Goal: Entertainment & Leisure: Consume media (video, audio)

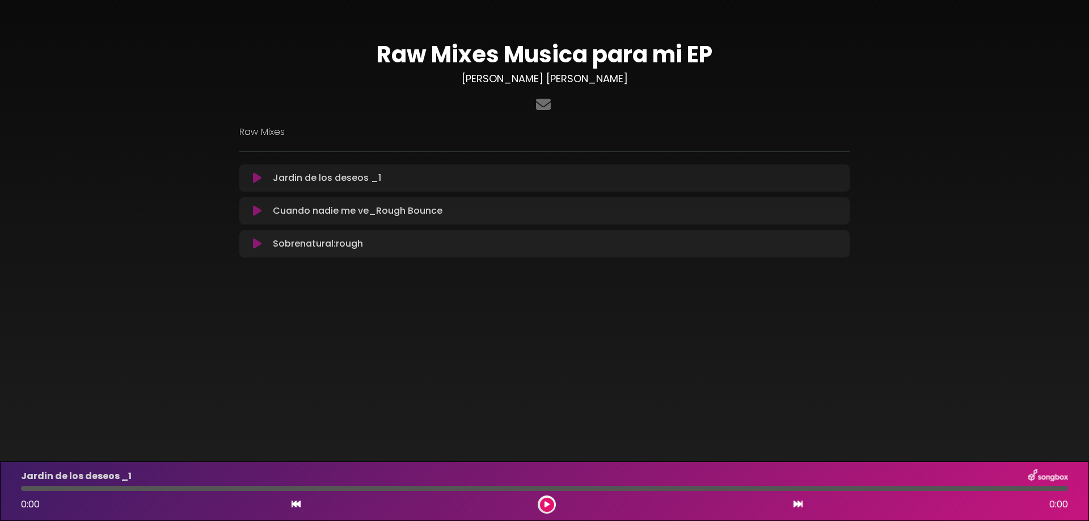
click at [253, 179] on icon at bounding box center [257, 177] width 9 height 11
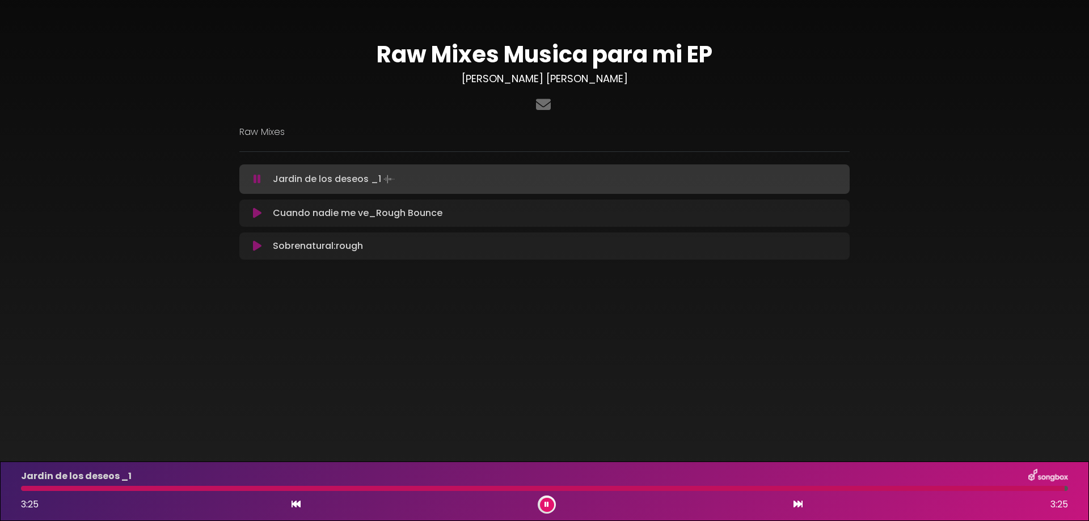
click at [256, 215] on icon at bounding box center [257, 213] width 9 height 11
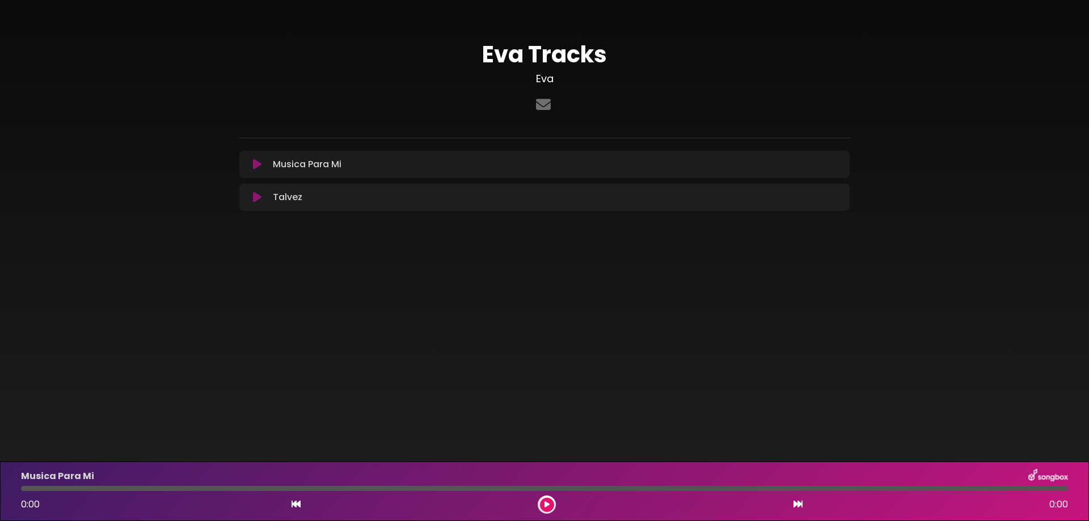
click at [254, 166] on icon at bounding box center [257, 164] width 9 height 11
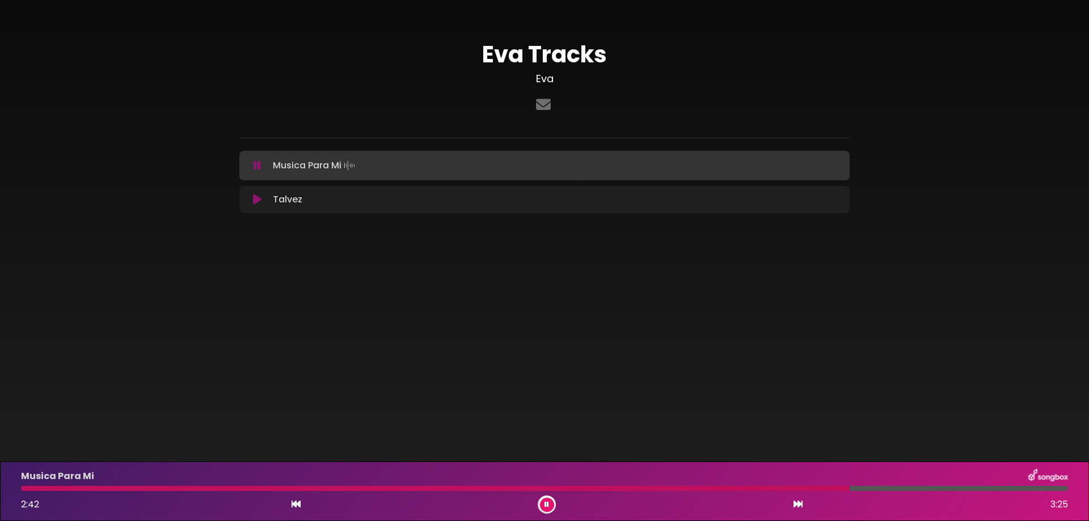
click at [255, 167] on icon at bounding box center [257, 165] width 7 height 11
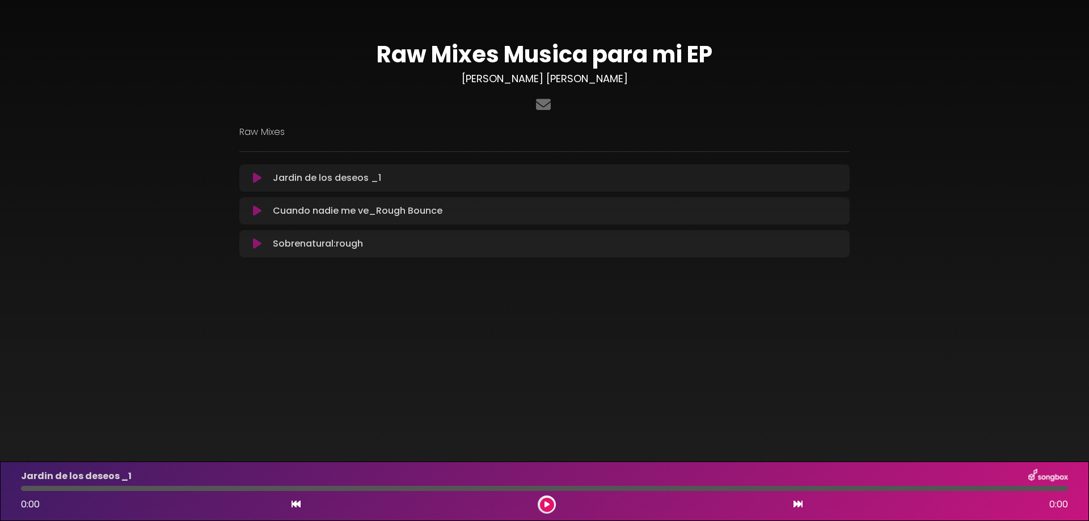
drag, startPoint x: 250, startPoint y: 239, endPoint x: 256, endPoint y: 246, distance: 9.2
click at [250, 239] on button at bounding box center [257, 243] width 22 height 11
click at [380, 203] on div "Cuando nadie me ve_Rough Bounce Loading Track..." at bounding box center [544, 210] width 610 height 27
click at [255, 245] on icon at bounding box center [257, 243] width 9 height 11
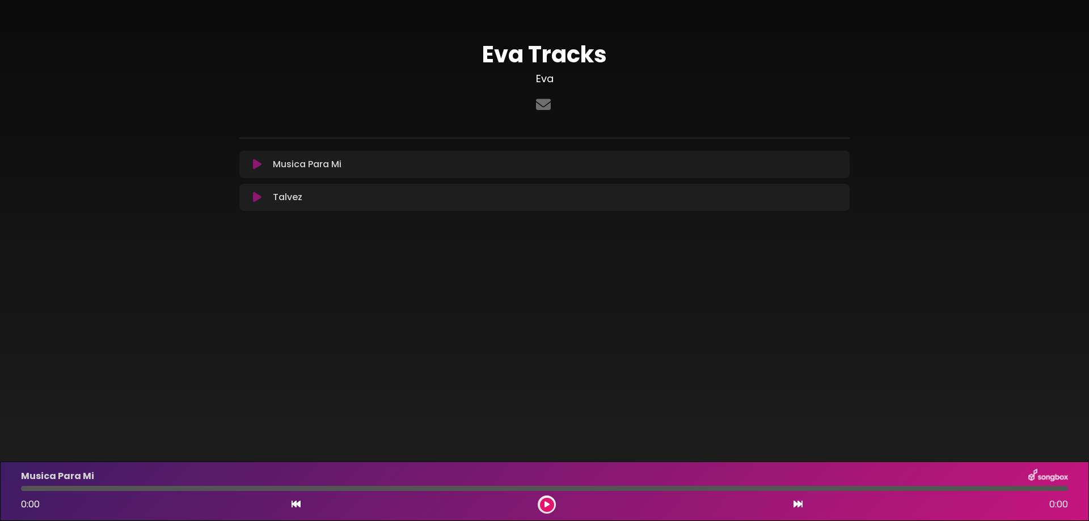
click at [256, 199] on icon at bounding box center [257, 197] width 9 height 11
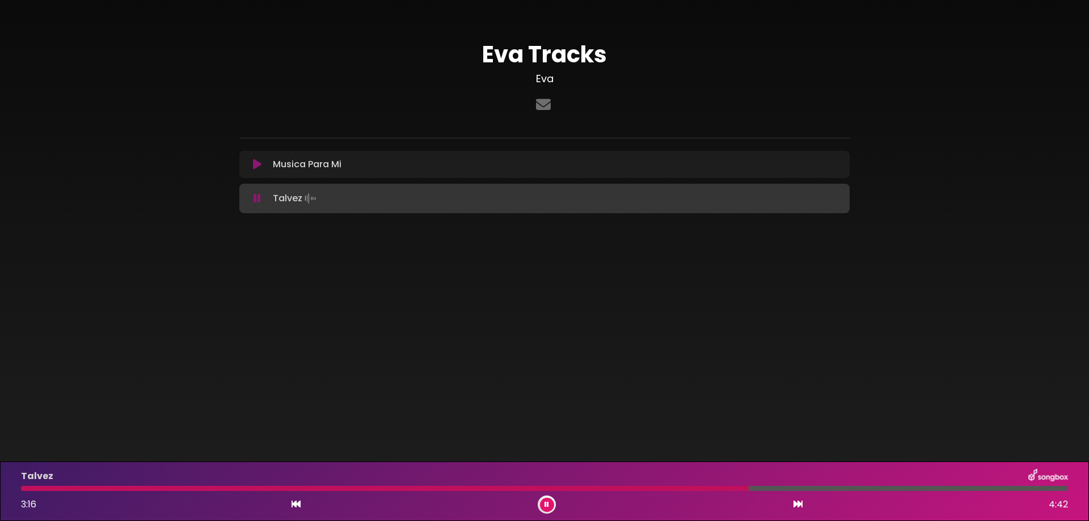
click at [258, 201] on icon at bounding box center [257, 198] width 7 height 11
